Goal: Task Accomplishment & Management: Manage account settings

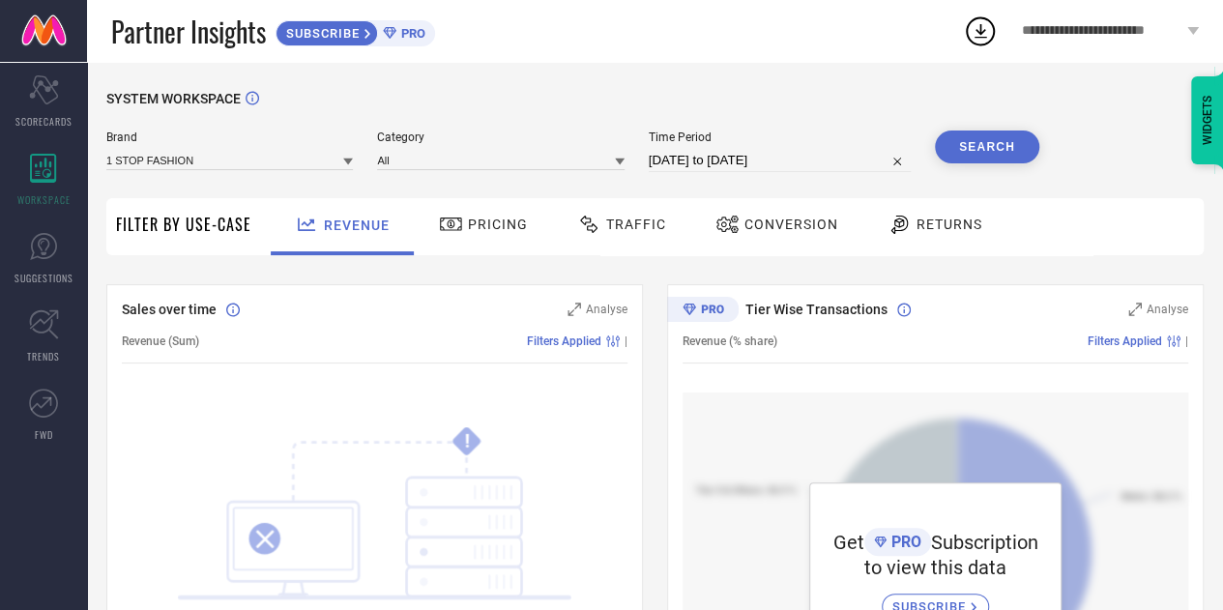
click at [1077, 25] on span "**********" at bounding box center [1102, 31] width 160 height 16
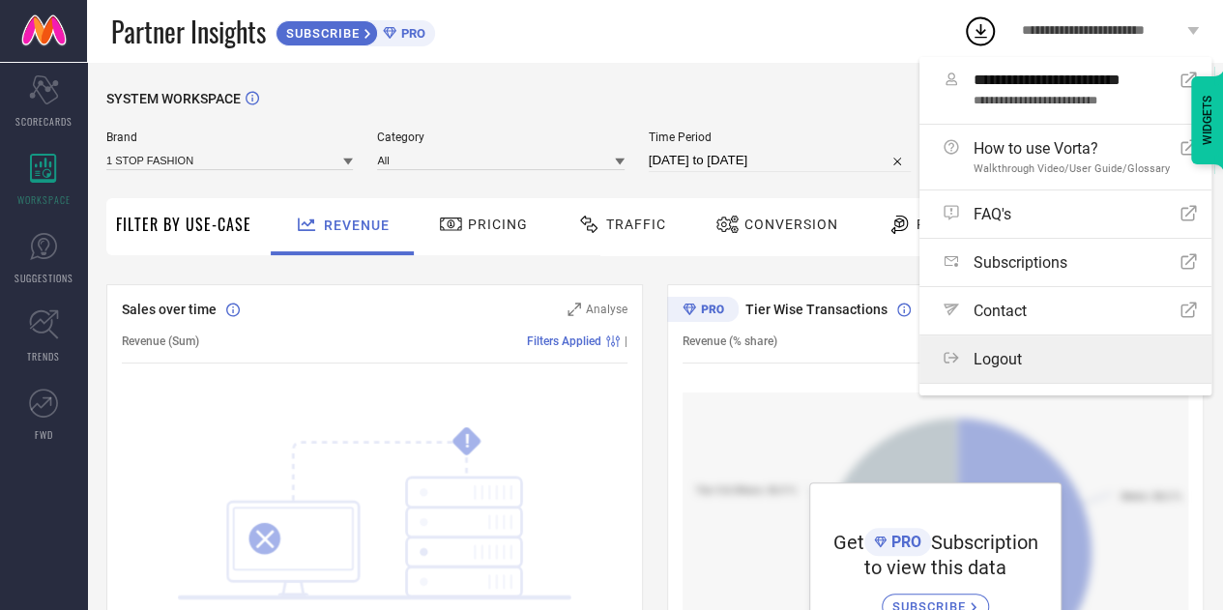
click at [1011, 359] on span "Logout" at bounding box center [998, 359] width 48 height 18
click at [0, 0] on button "Logout" at bounding box center [0, 0] width 0 height 0
